Goal: Information Seeking & Learning: Learn about a topic

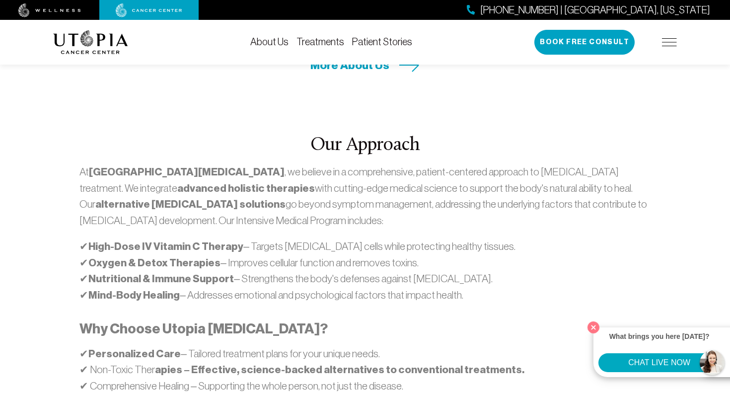
scroll to position [526, 0]
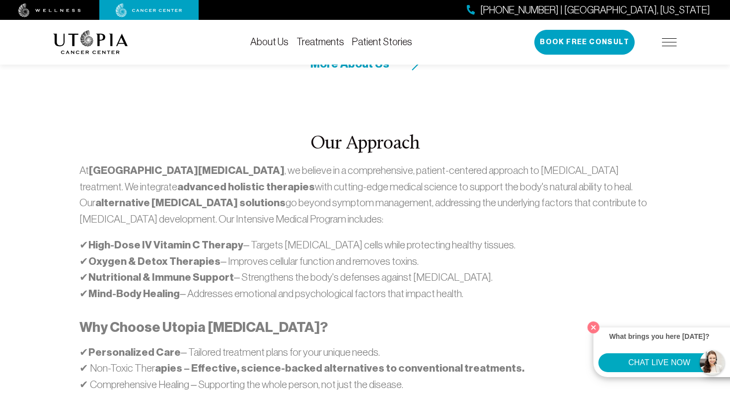
click at [282, 45] on link "About Us" at bounding box center [269, 41] width 38 height 11
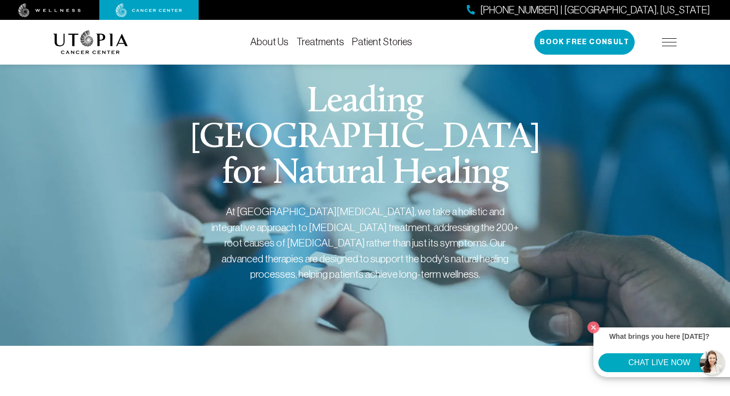
click at [328, 43] on link "Treatments" at bounding box center [320, 41] width 48 height 11
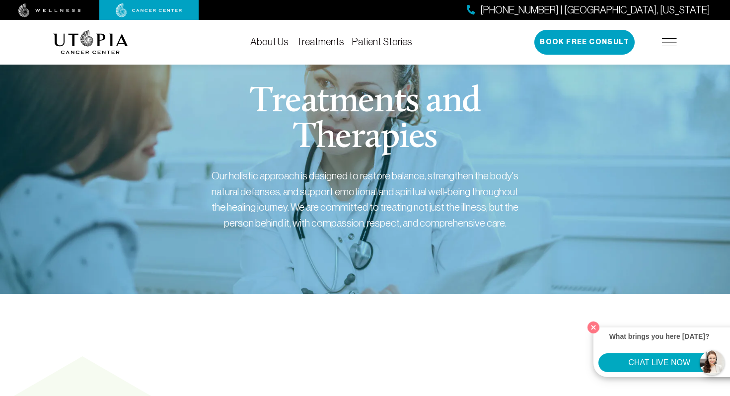
click at [378, 47] on link "Patient Stories" at bounding box center [382, 41] width 60 height 11
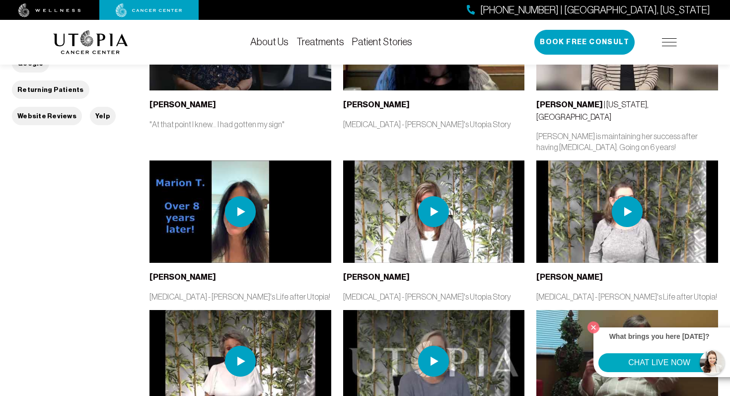
scroll to position [311, 0]
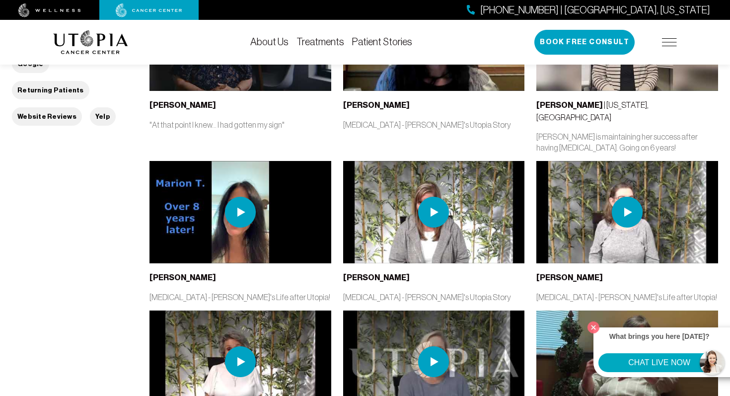
click at [662, 45] on img at bounding box center [669, 42] width 15 height 8
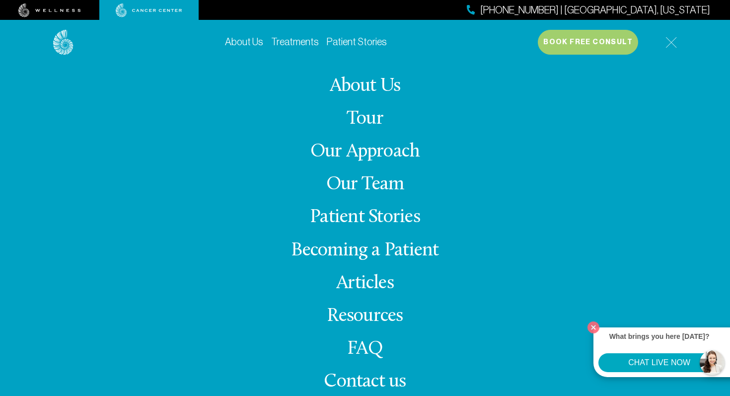
click at [364, 353] on link "FAQ" at bounding box center [365, 348] width 36 height 19
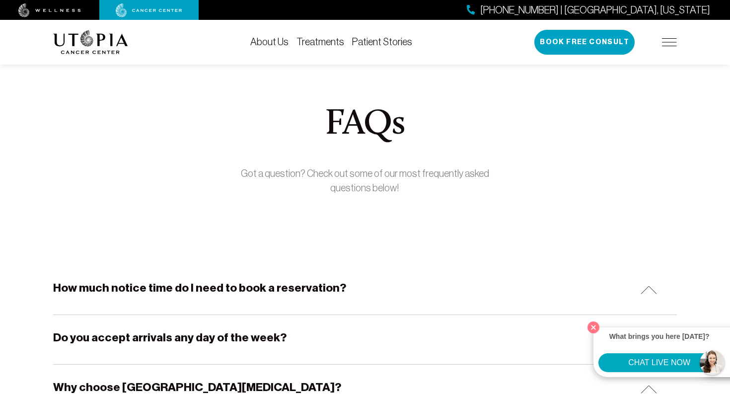
click at [374, 40] on link "Patient Stories" at bounding box center [382, 41] width 60 height 11
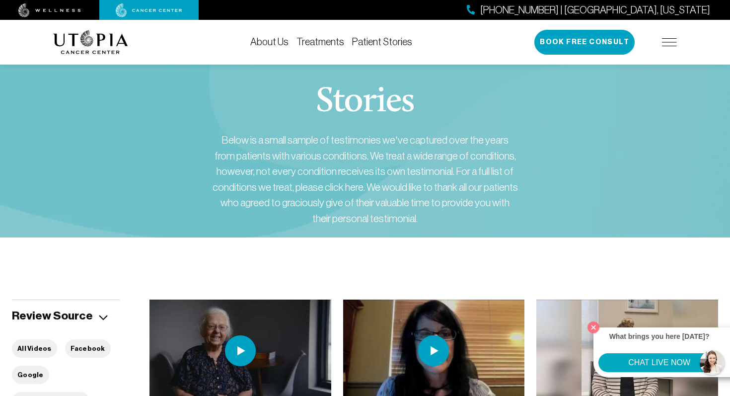
click at [674, 40] on img at bounding box center [669, 42] width 15 height 8
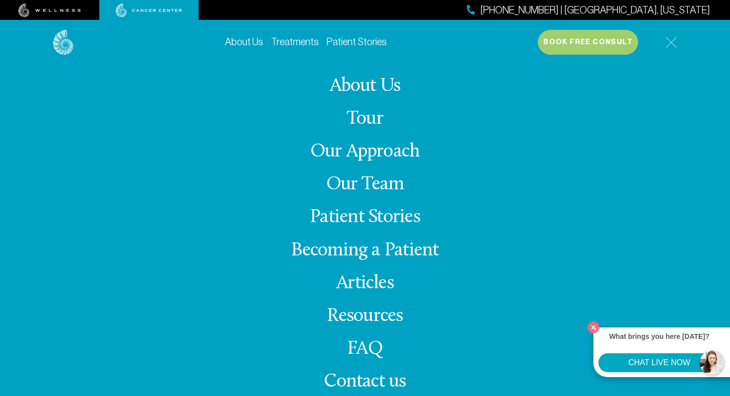
scroll to position [206, 0]
click at [671, 37] on img at bounding box center [670, 42] width 11 height 11
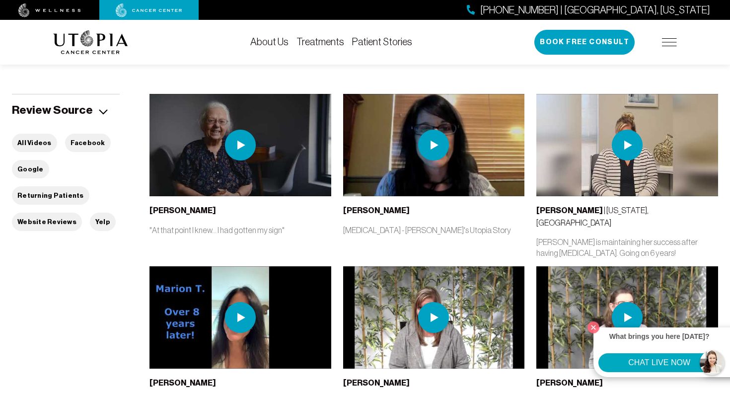
click at [314, 45] on link "Treatments" at bounding box center [320, 41] width 48 height 11
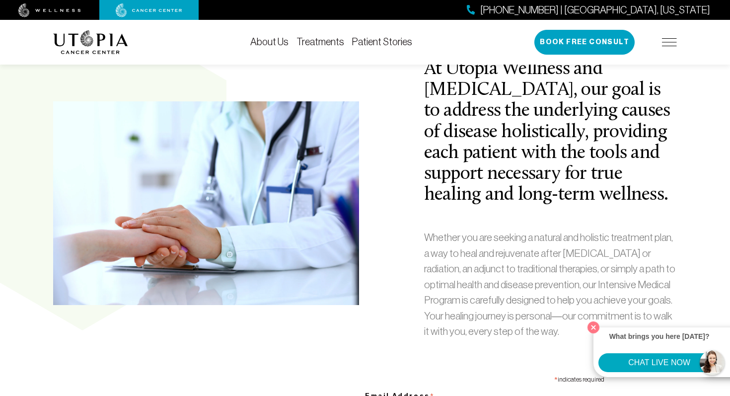
scroll to position [351, 0]
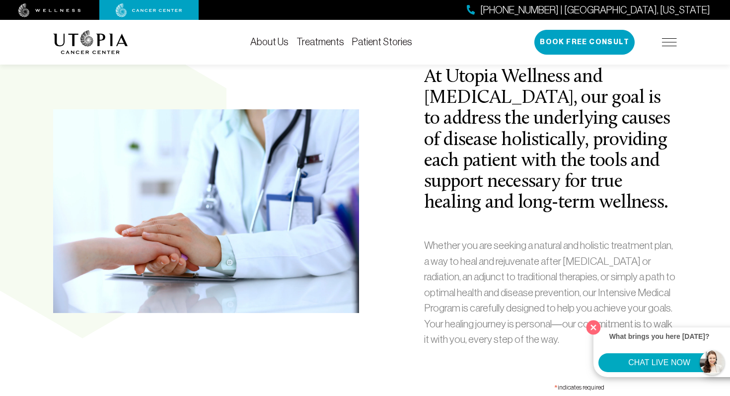
click at [595, 326] on button "Close" at bounding box center [593, 327] width 20 height 20
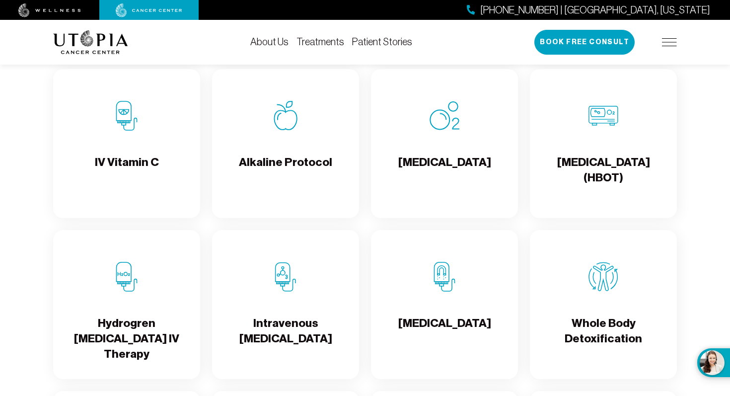
click at [169, 145] on div "IV Vitamin C" at bounding box center [126, 143] width 147 height 149
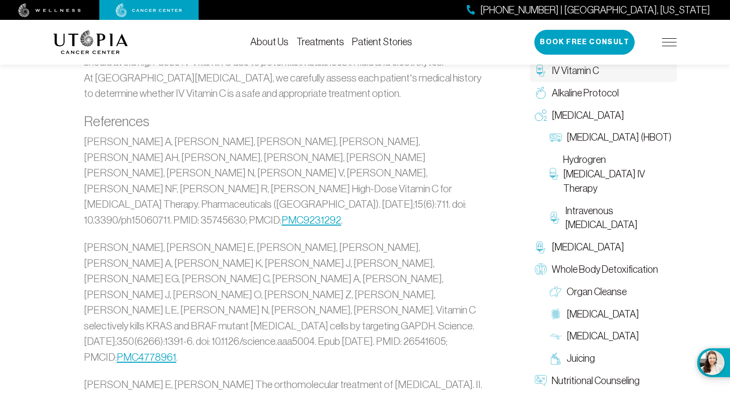
scroll to position [2383, 0]
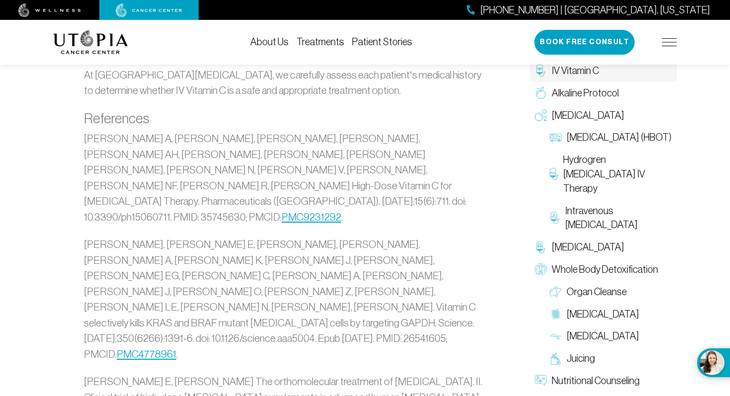
click at [308, 211] on link "PMC9231292" at bounding box center [311, 216] width 60 height 11
click at [176, 348] on link "PMC4778961" at bounding box center [147, 353] width 60 height 11
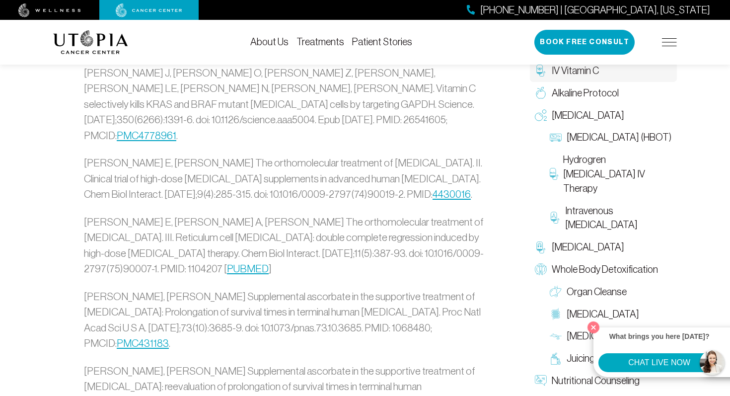
scroll to position [2601, 0]
click at [269, 264] on link "PUBMED" at bounding box center [248, 269] width 42 height 11
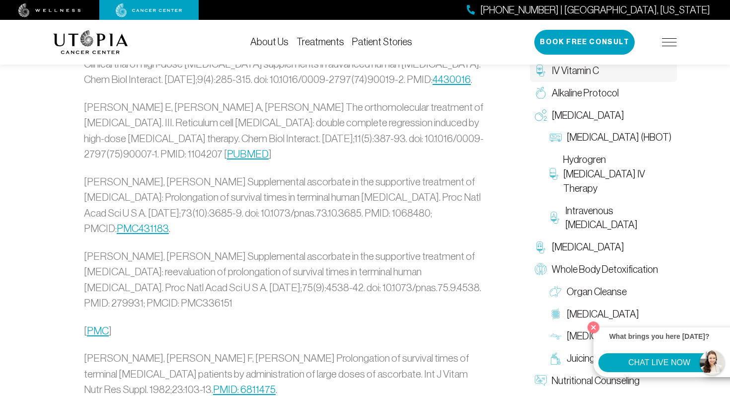
scroll to position [2738, 0]
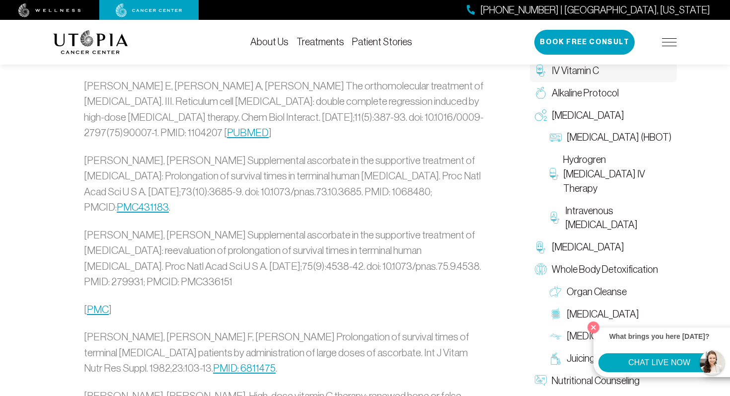
click at [276, 362] on link "PMID: 6811475" at bounding box center [244, 367] width 63 height 11
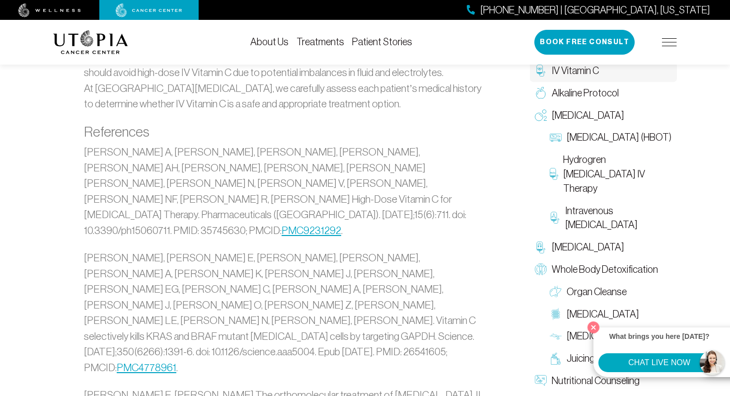
scroll to position [2370, 0]
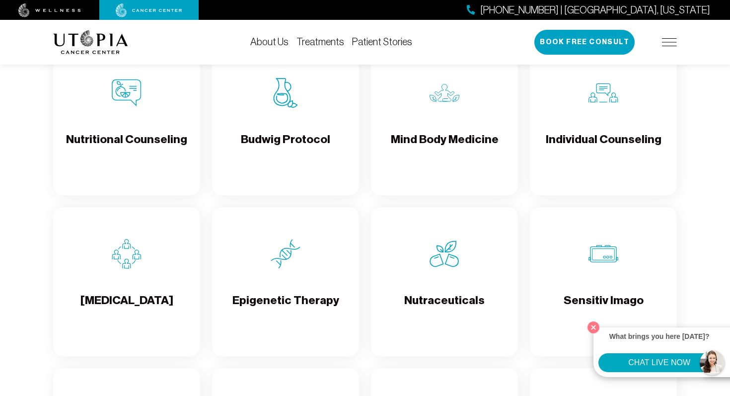
click at [456, 138] on div "Mind Body Medicine" at bounding box center [444, 120] width 147 height 149
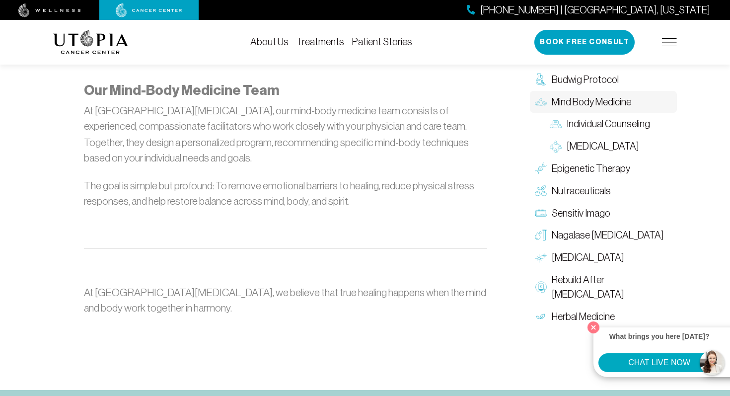
scroll to position [1249, 0]
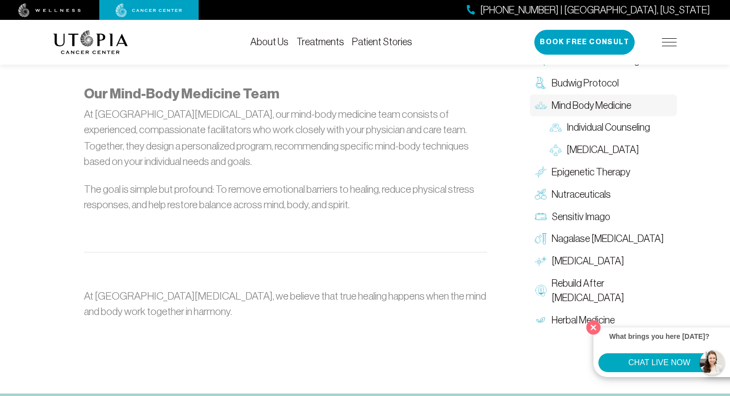
click at [596, 329] on button "Close" at bounding box center [593, 327] width 20 height 20
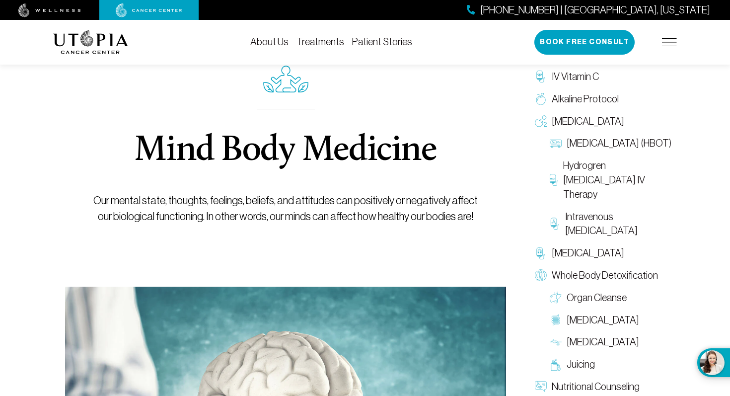
scroll to position [0, 0]
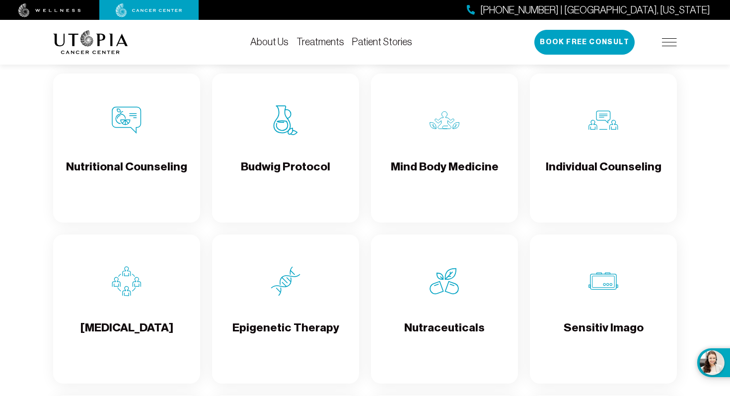
scroll to position [1515, 0]
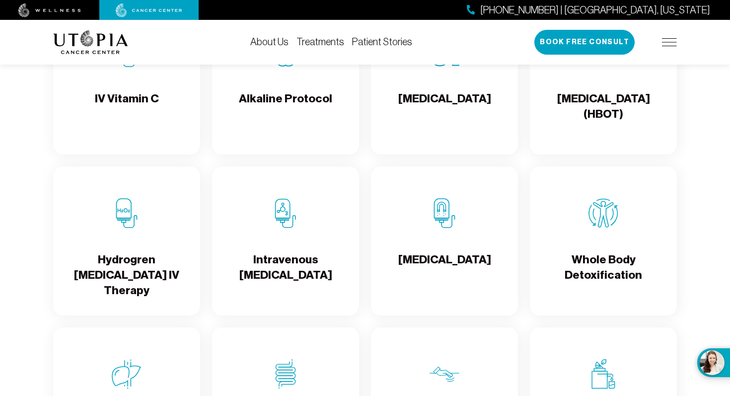
click at [589, 223] on img at bounding box center [603, 213] width 30 height 30
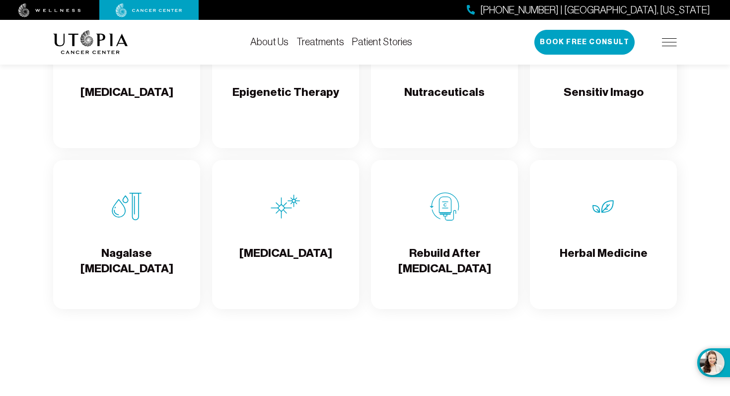
scroll to position [1725, 0]
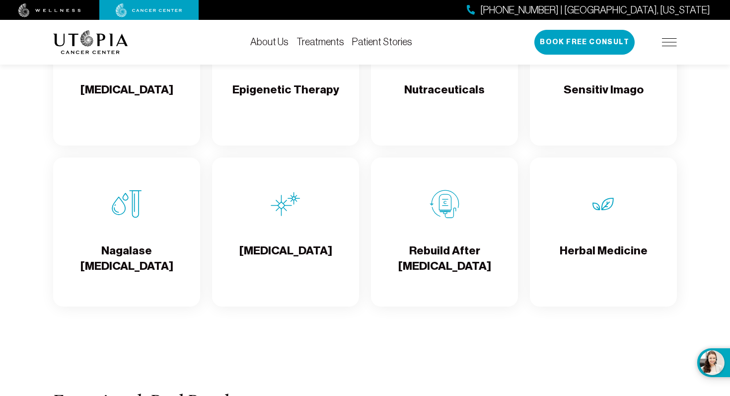
click at [304, 213] on div "[MEDICAL_DATA]" at bounding box center [285, 231] width 147 height 149
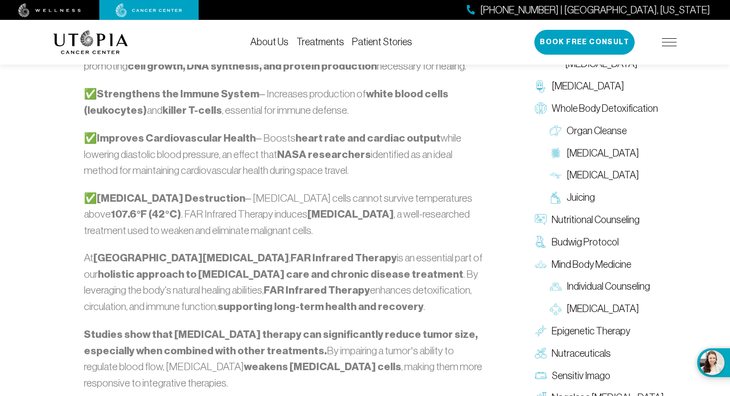
scroll to position [1066, 0]
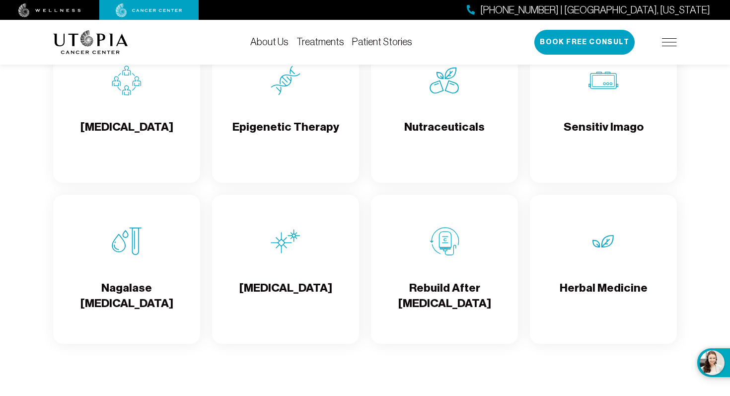
scroll to position [1725, 0]
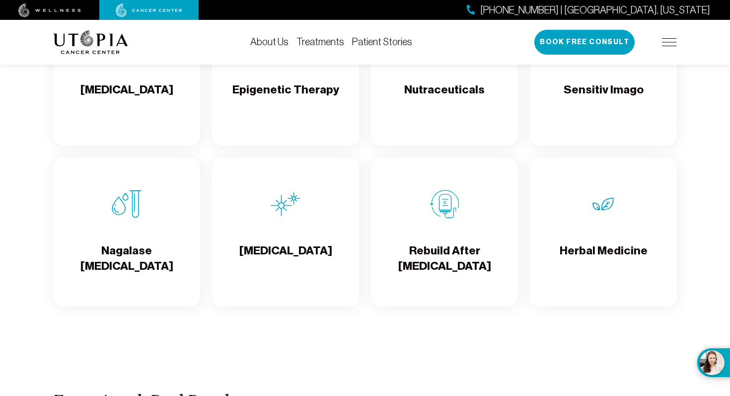
click at [330, 218] on div "[MEDICAL_DATA]" at bounding box center [285, 231] width 147 height 149
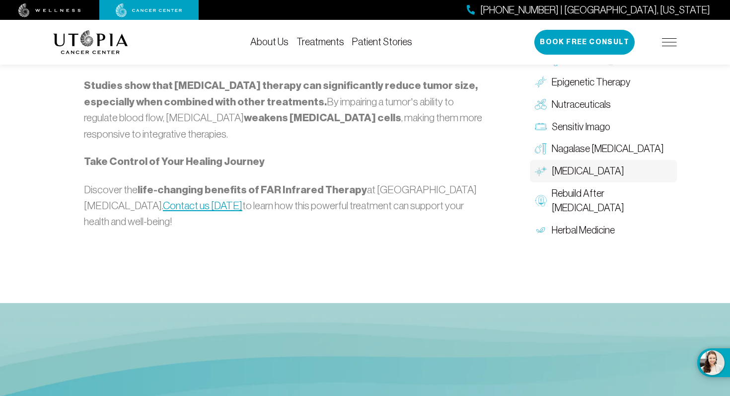
scroll to position [1316, 0]
